Goal: Task Accomplishment & Management: Manage account settings

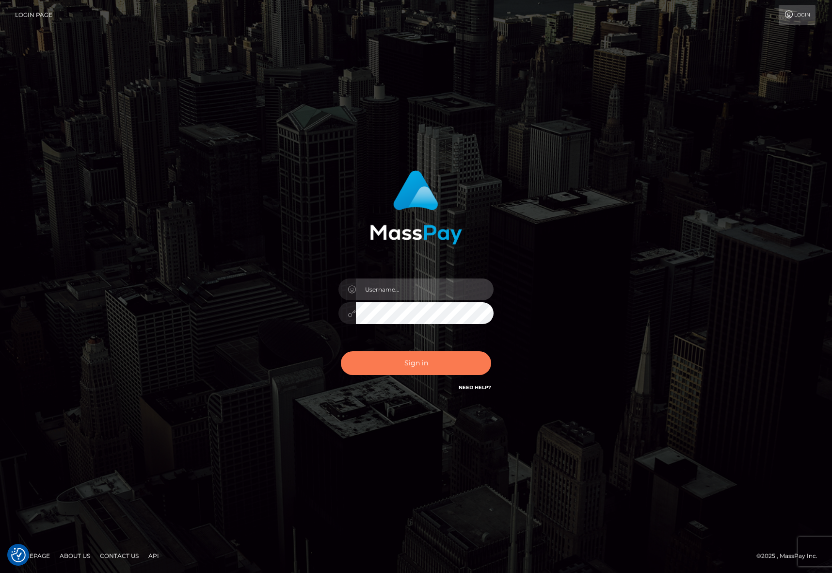
type input "[PERSON_NAME].ievpro"
click at [440, 365] on button "Sign in" at bounding box center [416, 363] width 150 height 24
type input "[PERSON_NAME].ievpro"
click at [383, 369] on button "Sign in" at bounding box center [416, 363] width 150 height 24
